Goal: Transaction & Acquisition: Subscribe to service/newsletter

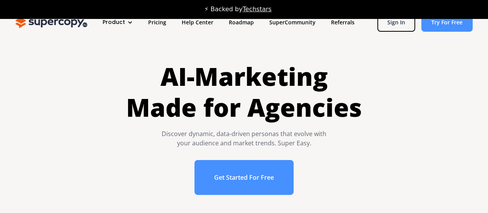
scroll to position [10, 0]
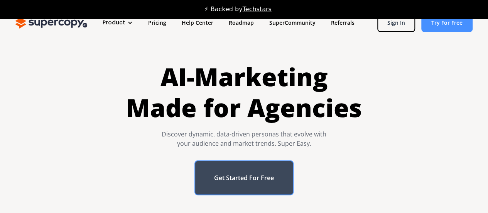
click at [262, 179] on link "Get Started For Free" at bounding box center [243, 177] width 99 height 35
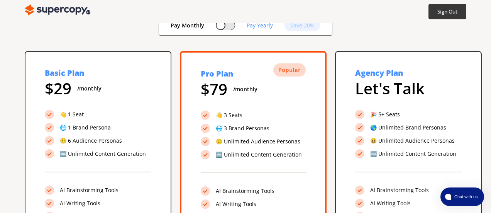
scroll to position [62, 0]
click at [227, 30] on div "Pay Monthly Pay Yearly Save 20%" at bounding box center [246, 25] width 174 height 20
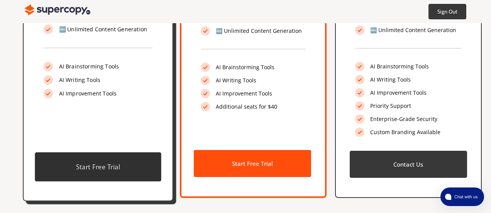
scroll to position [0, 0]
